Goal: Task Accomplishment & Management: Use online tool/utility

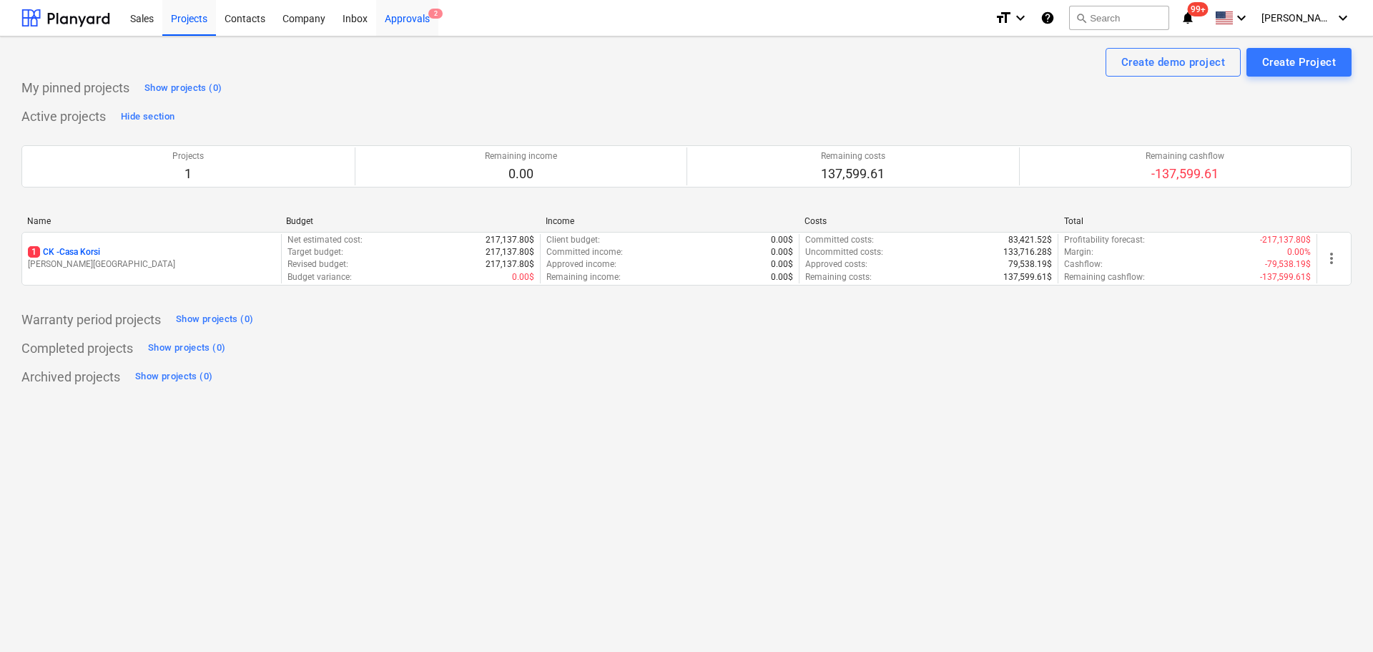
click at [412, 19] on div "Approvals 2" at bounding box center [407, 17] width 62 height 36
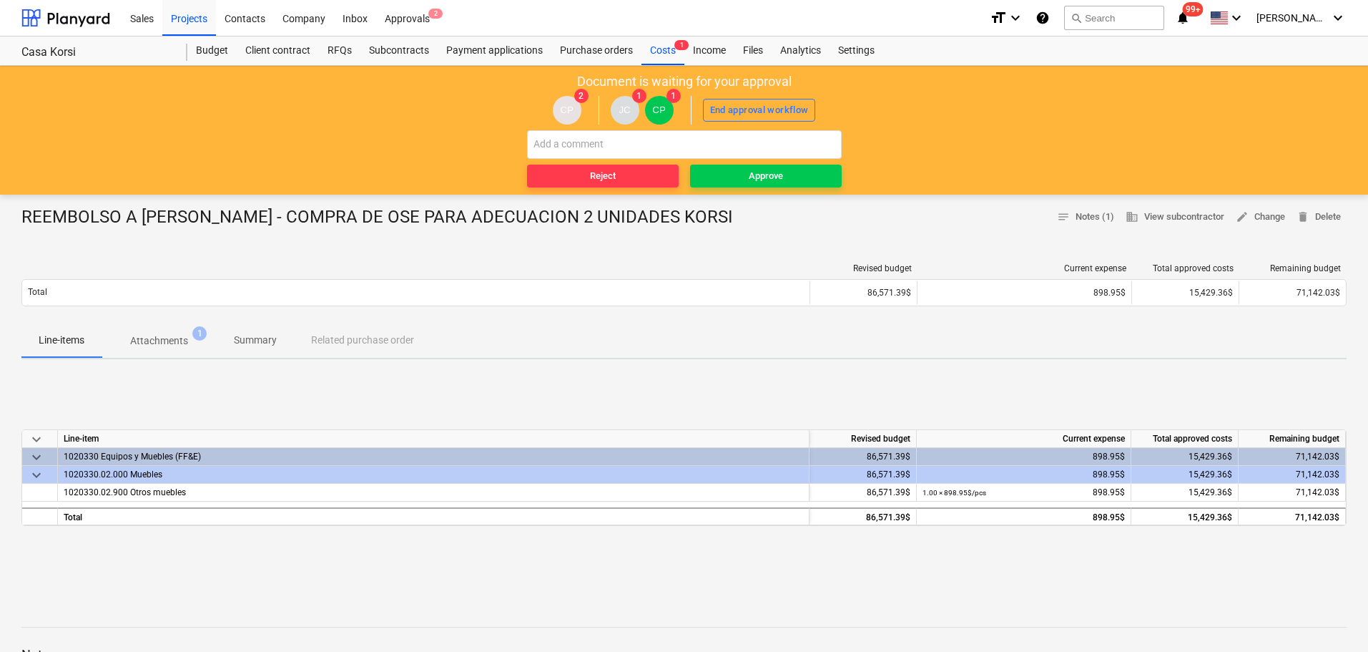
click at [153, 338] on p "Attachments" at bounding box center [159, 340] width 58 height 15
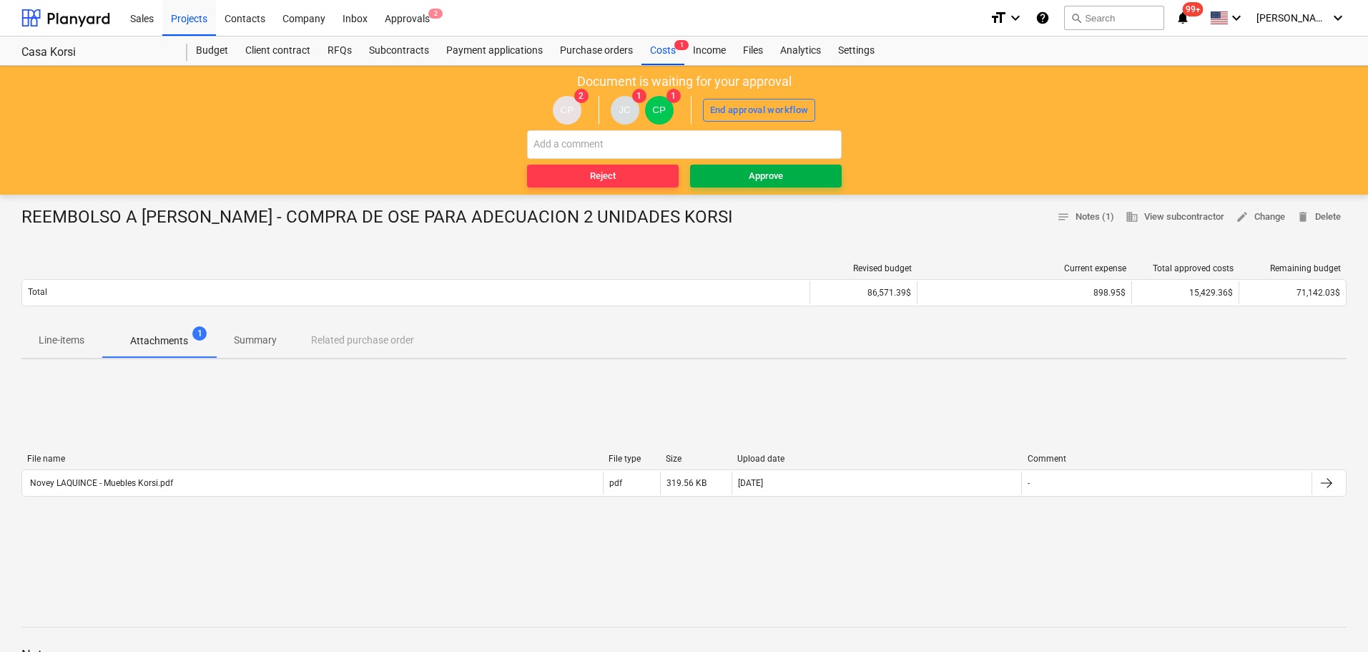
click at [765, 180] on div "Approve" at bounding box center [766, 176] width 34 height 16
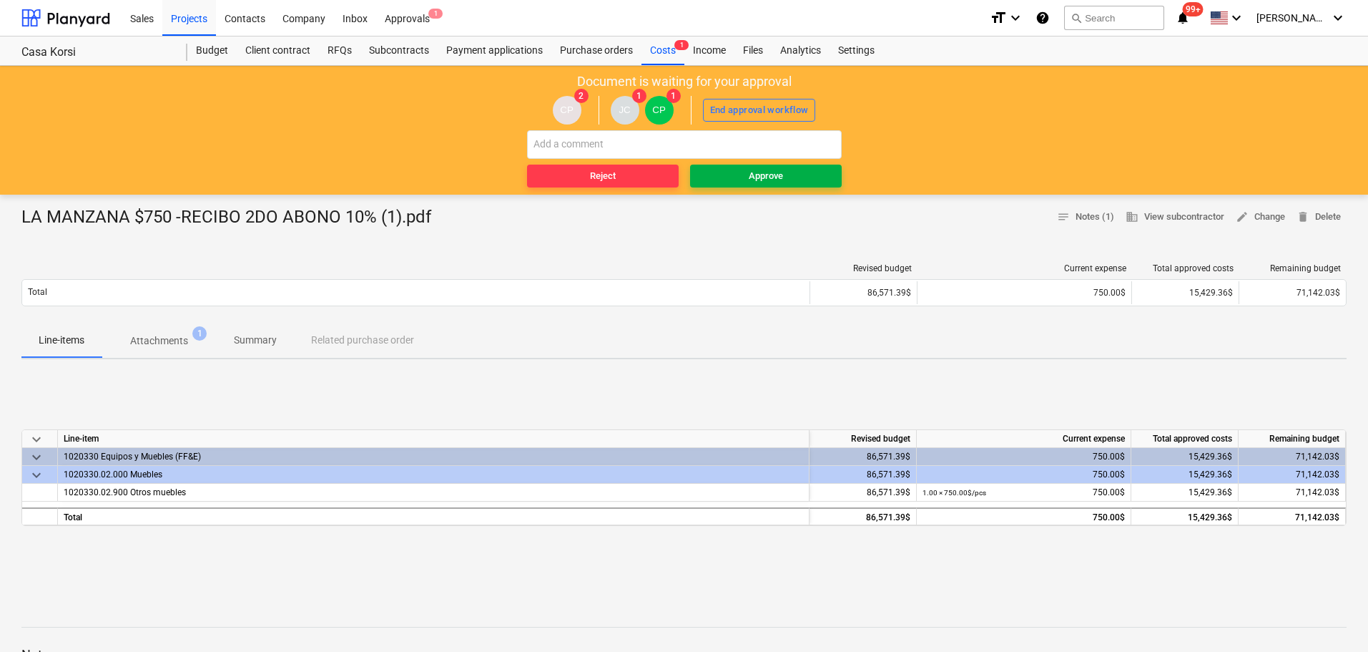
click at [764, 175] on div "Approve" at bounding box center [766, 176] width 34 height 16
